Goal: Book appointment/travel/reservation

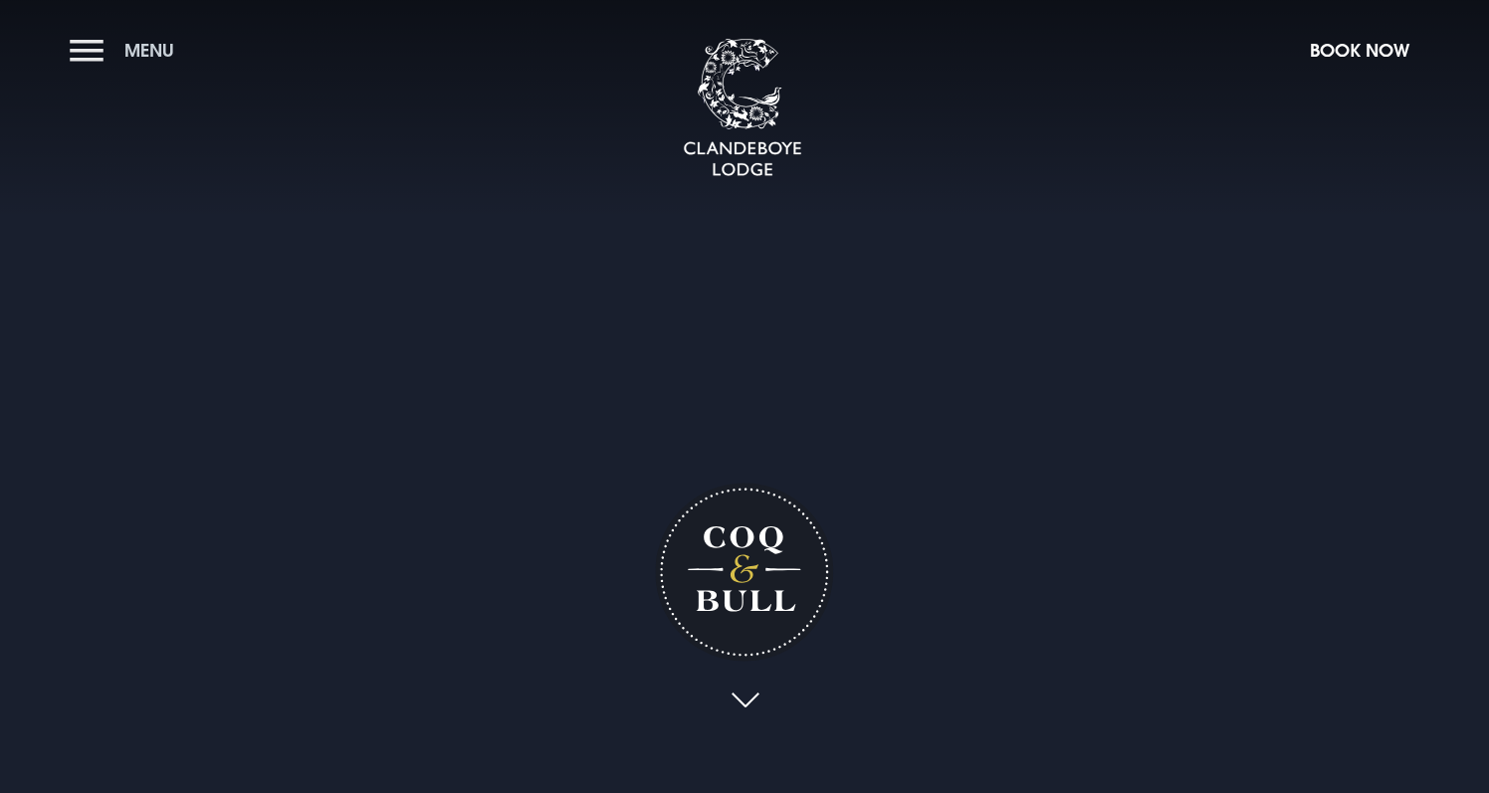
click at [86, 50] on button "Menu" at bounding box center [127, 50] width 114 height 43
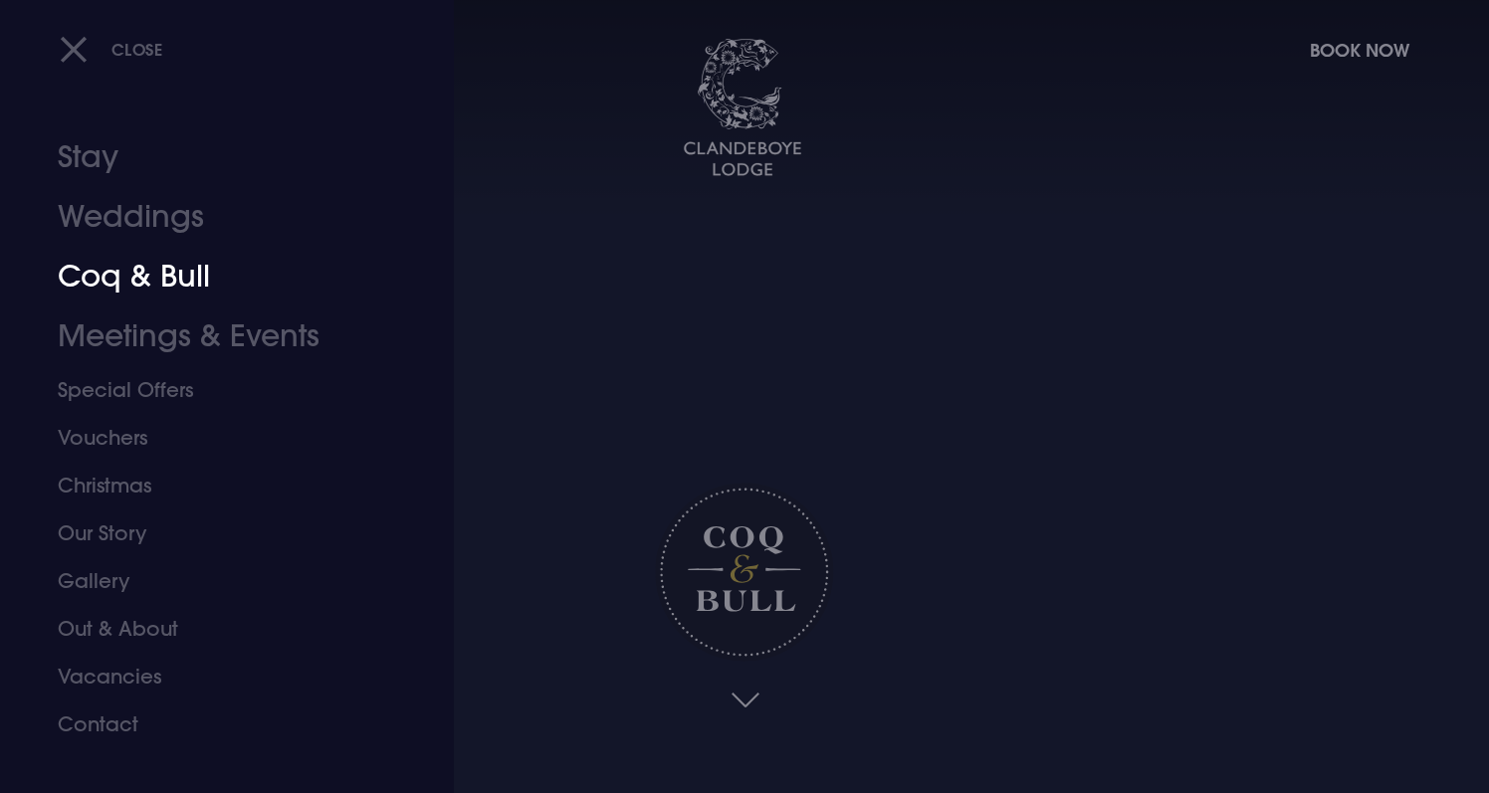
click at [189, 278] on link "Coq & Bull" at bounding box center [215, 277] width 314 height 60
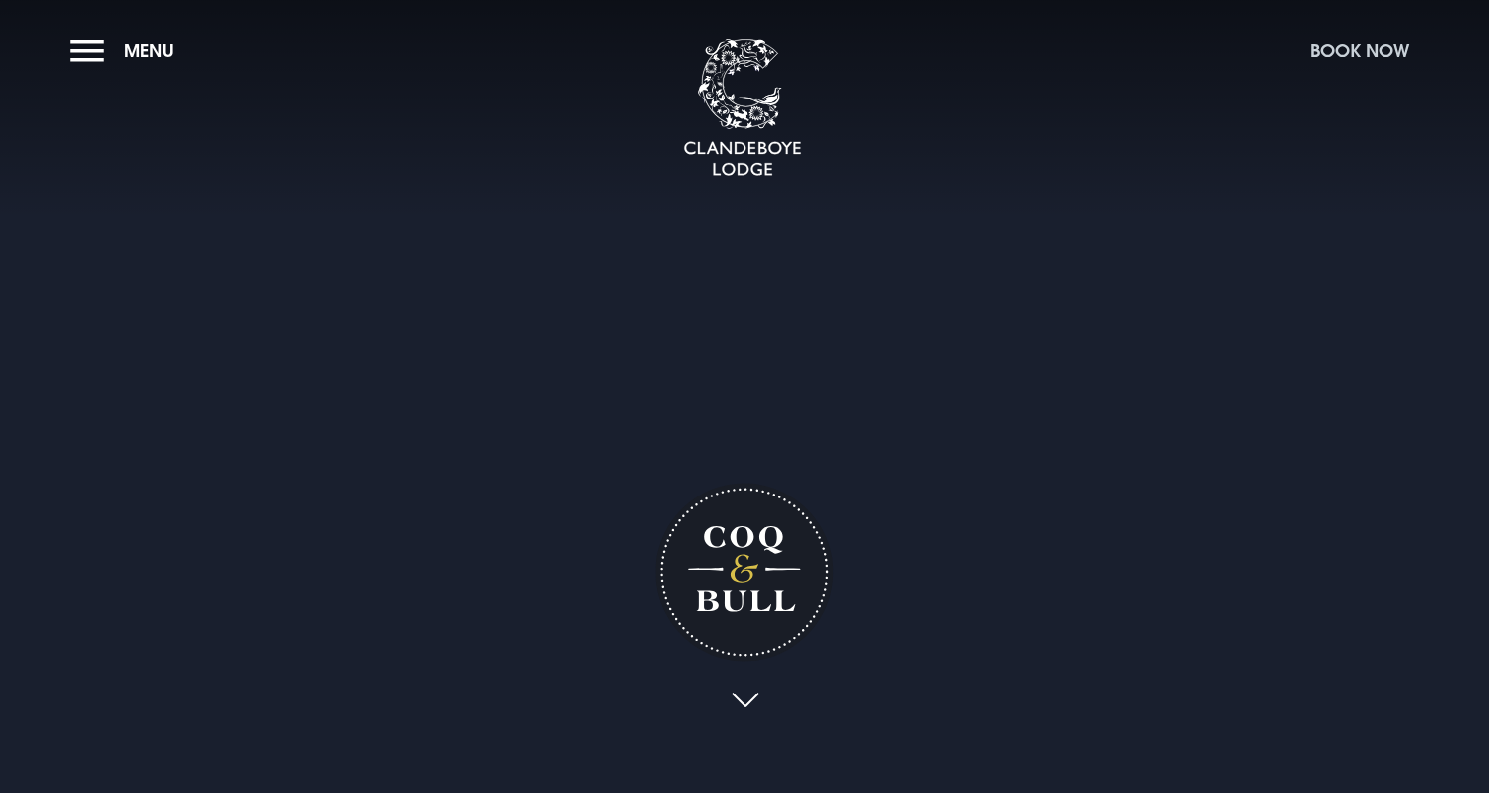
click at [1362, 45] on button "Book Now" at bounding box center [1359, 50] width 119 height 43
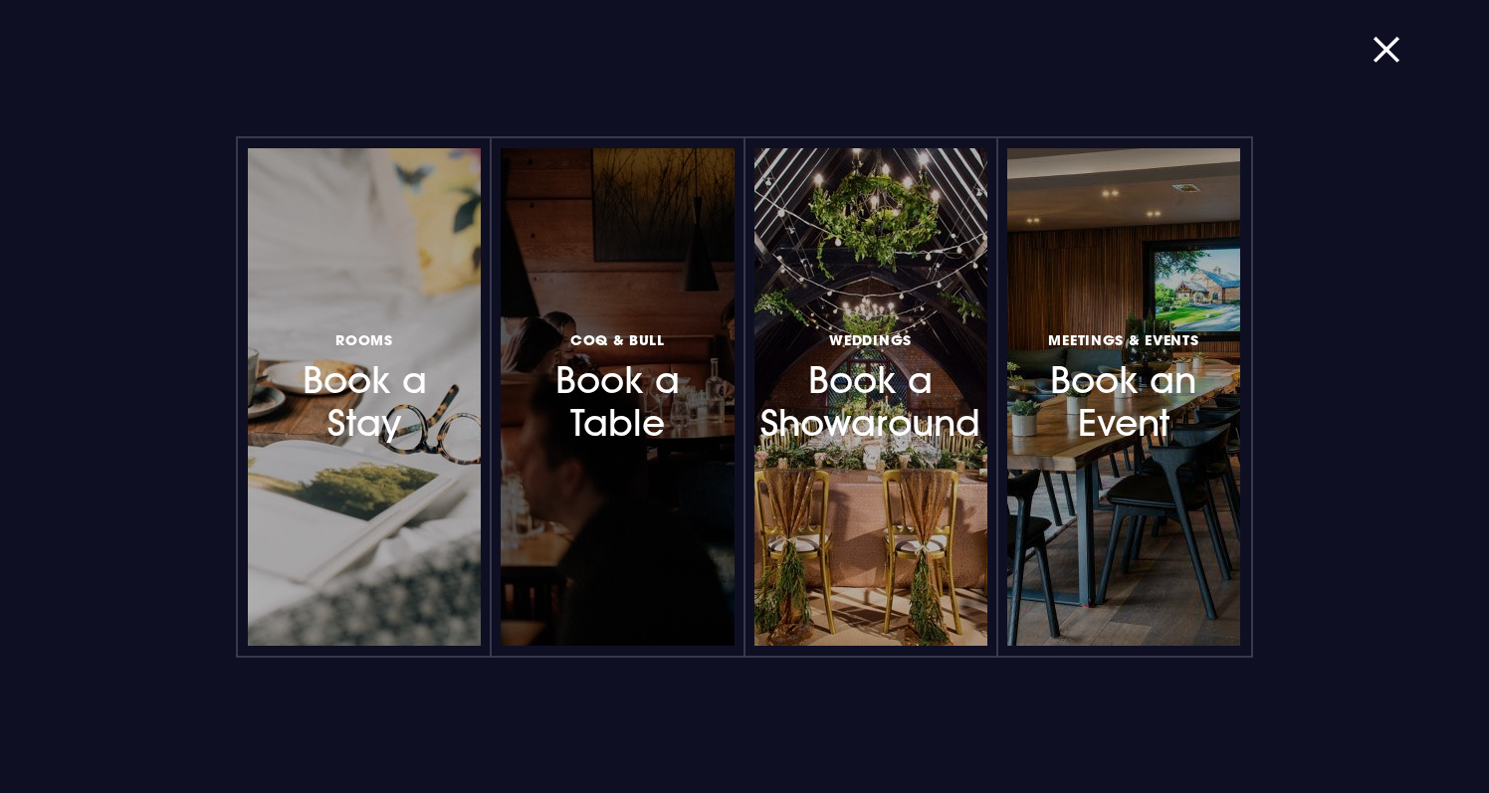
click at [663, 368] on h3 "Coq & Bull Book a Table" at bounding box center [617, 386] width 172 height 118
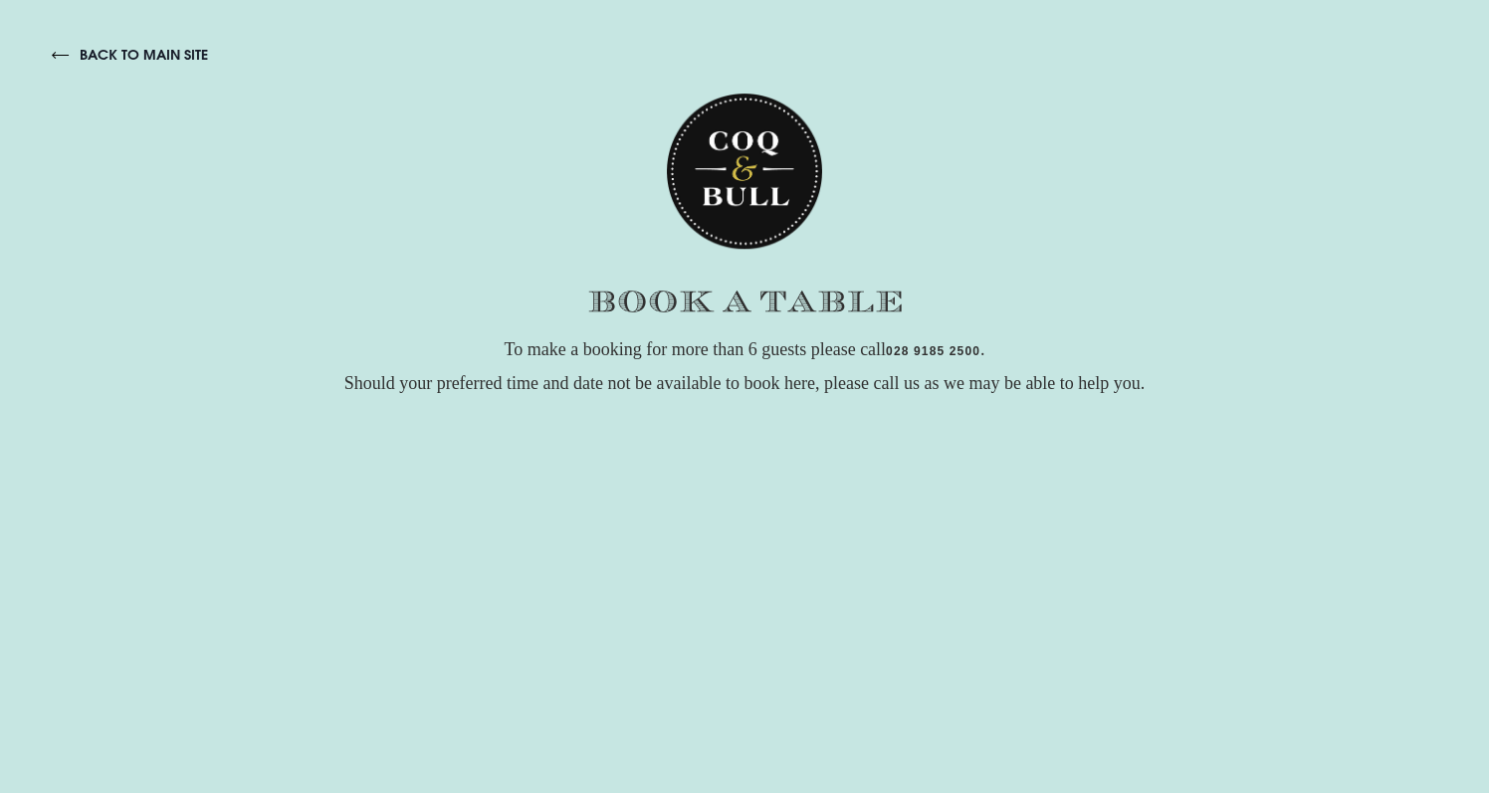
click at [117, 47] on link "back to main site" at bounding box center [130, 55] width 156 height 18
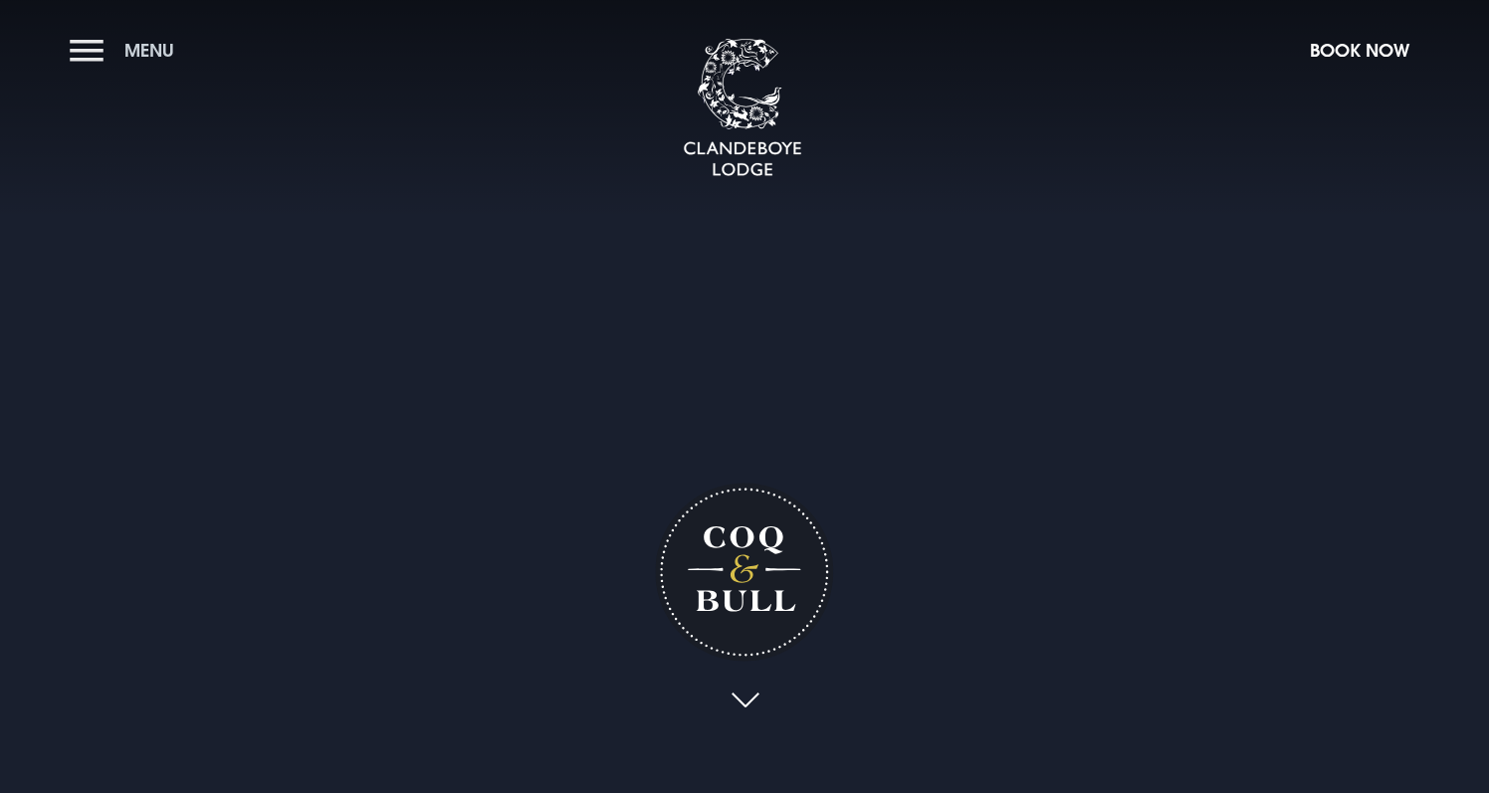
click at [154, 46] on span "Menu" at bounding box center [149, 50] width 50 height 23
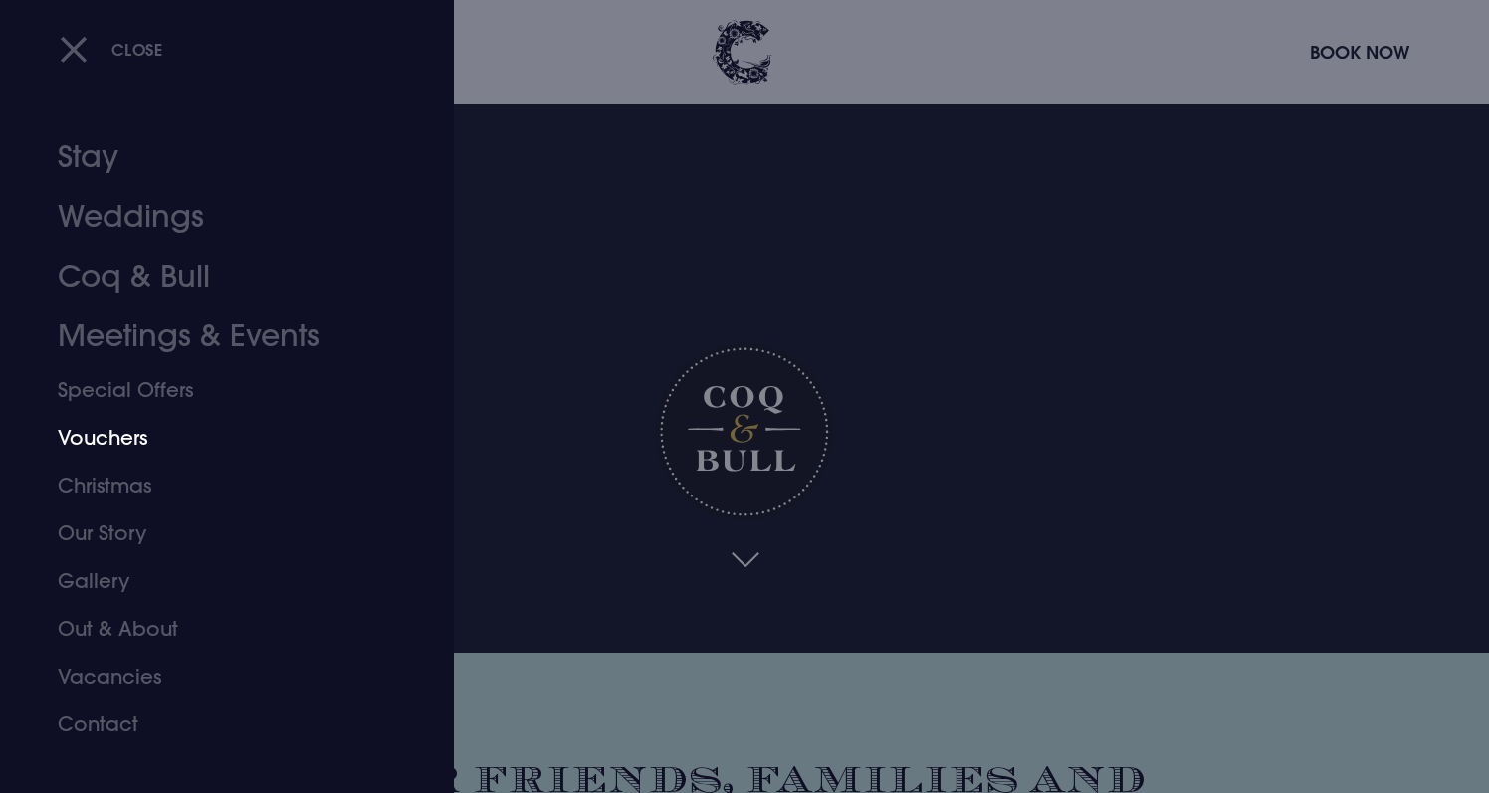
scroll to position [161, 0]
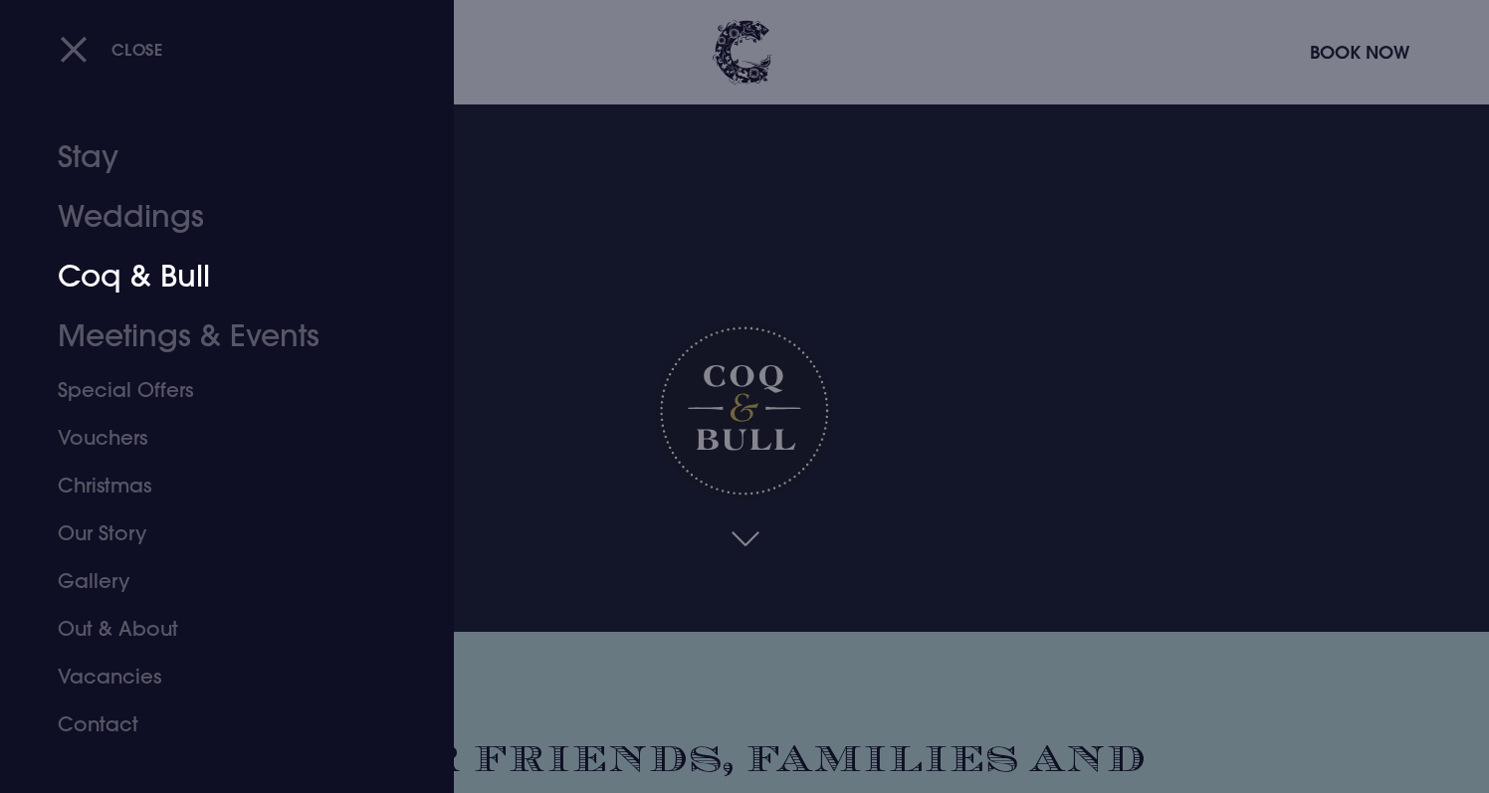
click at [166, 278] on link "Coq & Bull" at bounding box center [215, 277] width 314 height 60
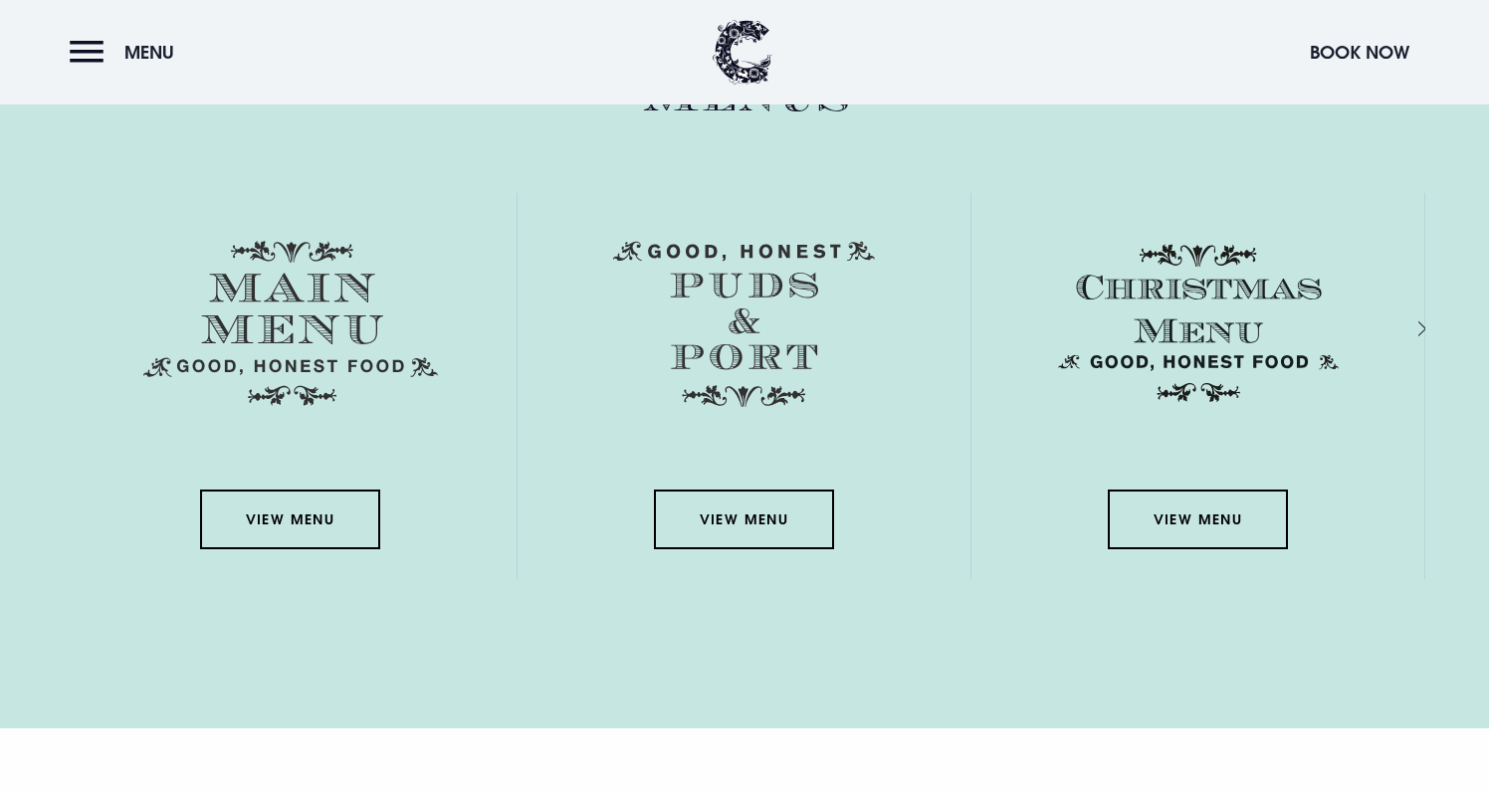
scroll to position [2969, 0]
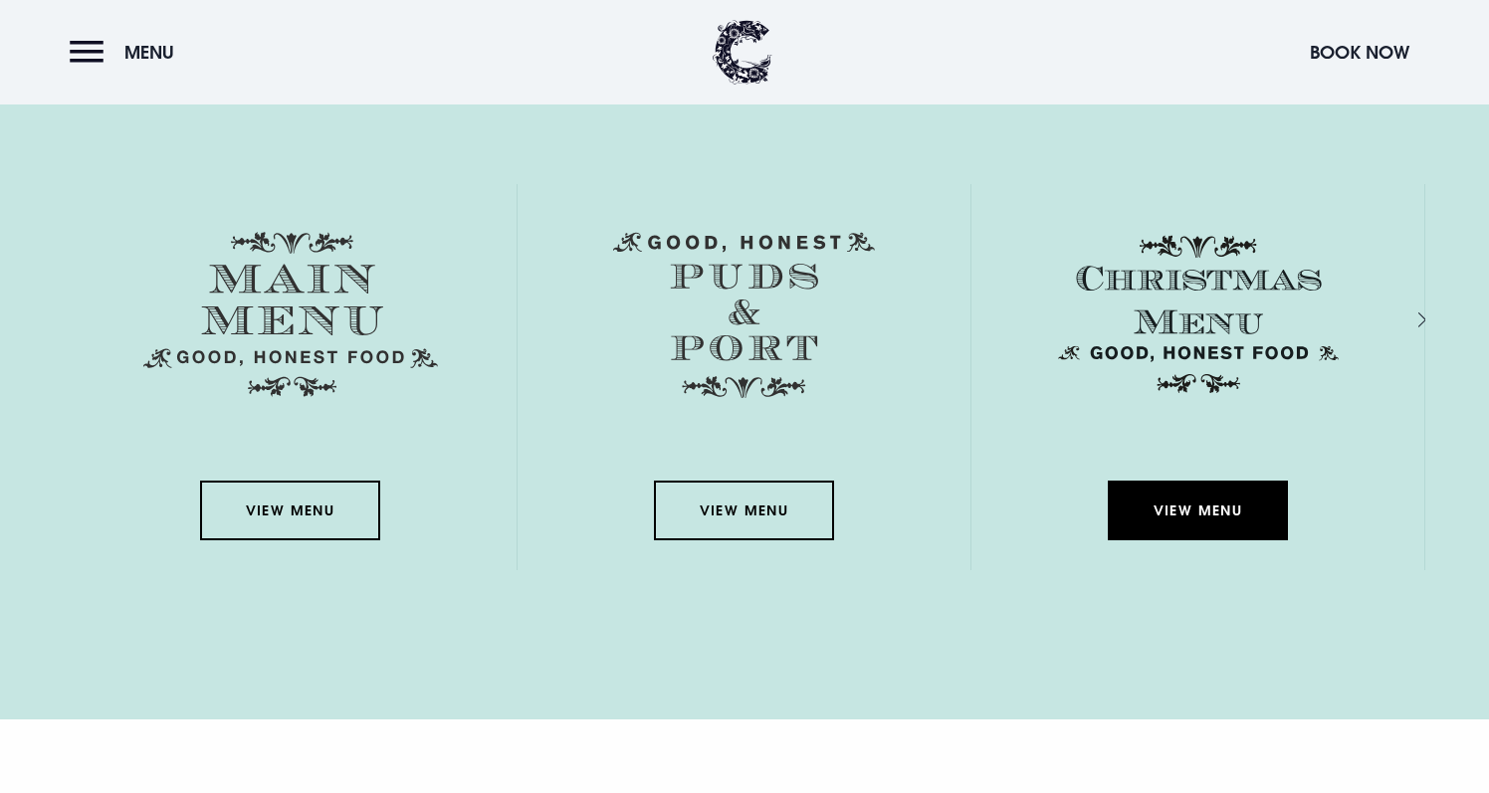
click at [1122, 526] on link "View Menu" at bounding box center [1197, 511] width 179 height 60
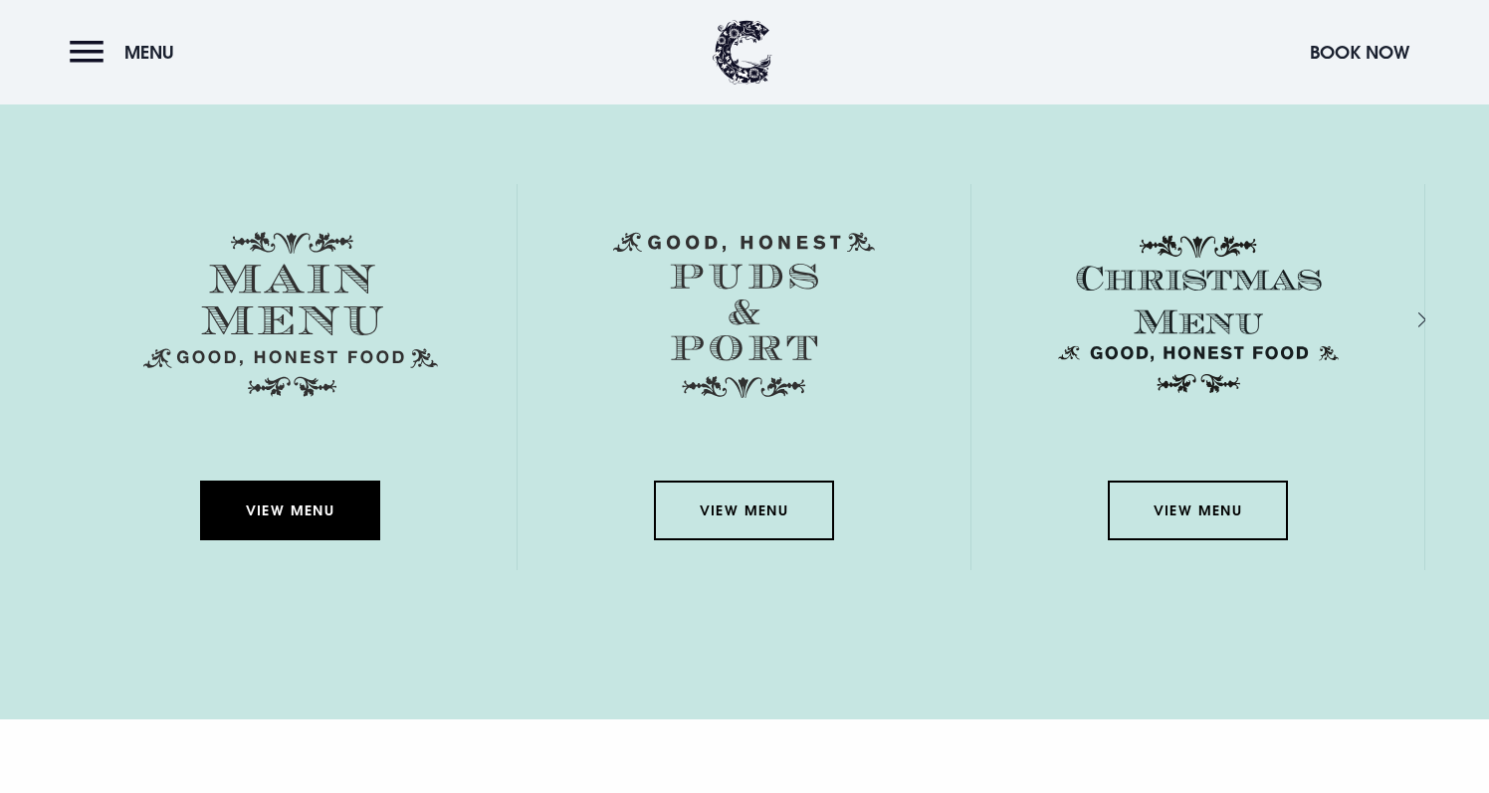
click at [287, 507] on link "View Menu" at bounding box center [289, 511] width 179 height 60
